Goal: Complete application form

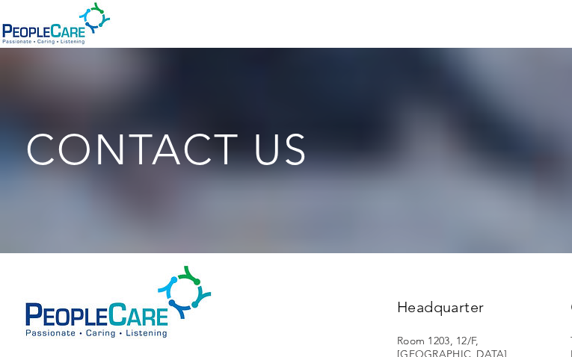
type input "WkTQCRizuN"
type input "[EMAIL_ADDRESS][DOMAIN_NAME]"
type input "2797100763"
type input "dSVIUNyZj"
type input "UuFGskIIqMyoOfxe"
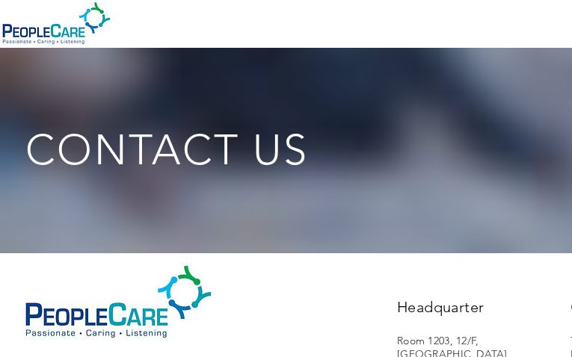
checkbox input "false"
checkbox input "true"
checkbox input "false"
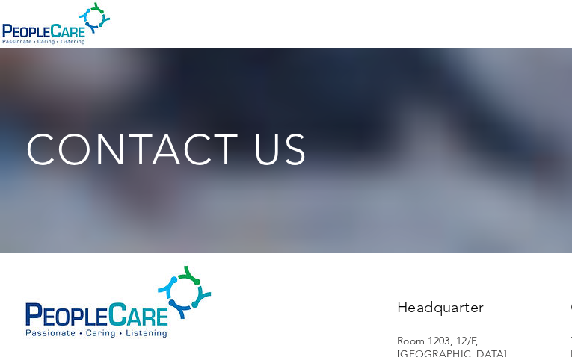
checkbox input "false"
checkbox input "true"
checkbox input "false"
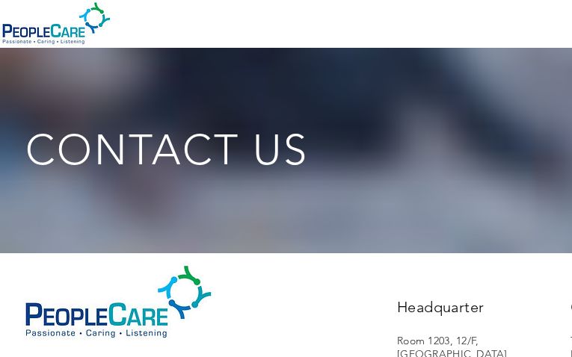
checkbox input "false"
